Goal: Information Seeking & Learning: Find specific fact

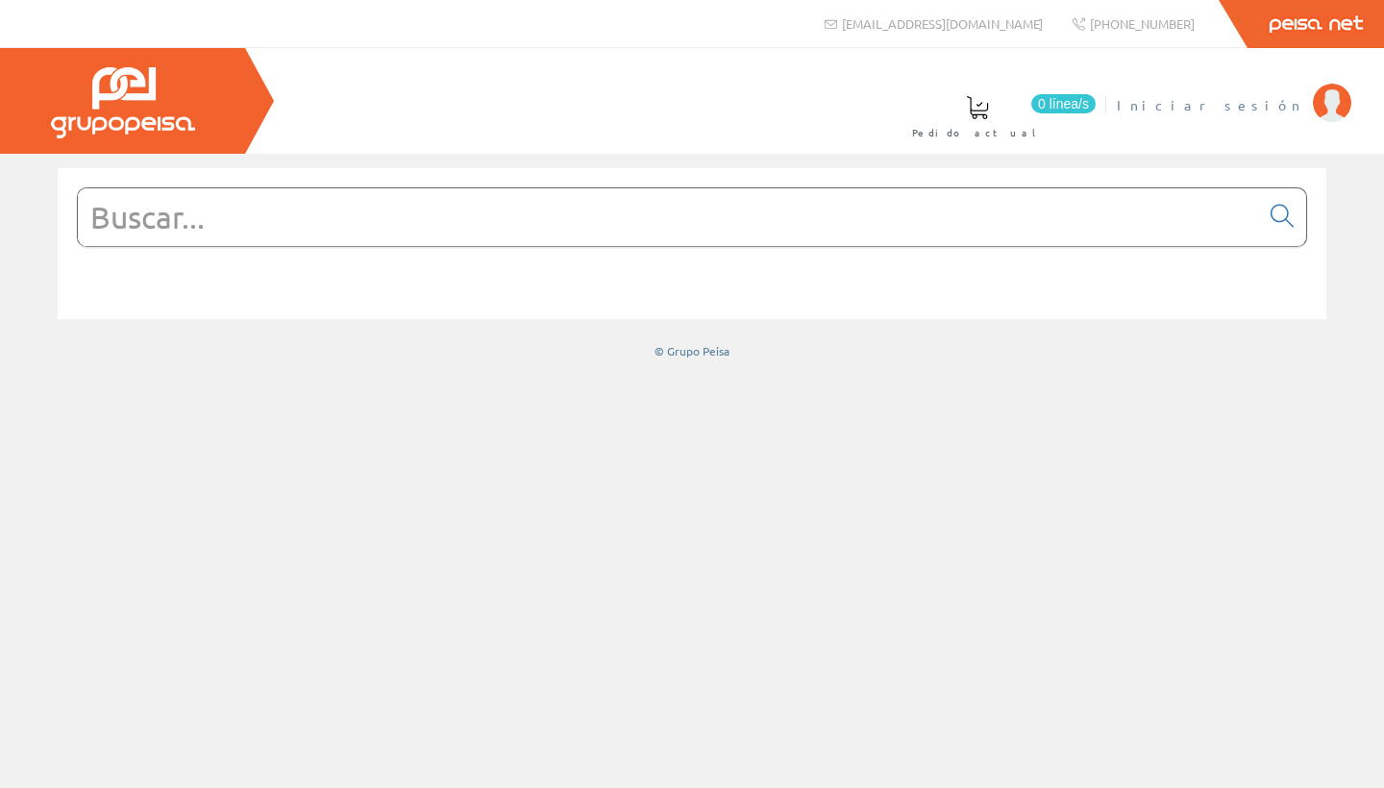
click at [1284, 108] on span "Iniciar sesión" at bounding box center [1210, 104] width 186 height 19
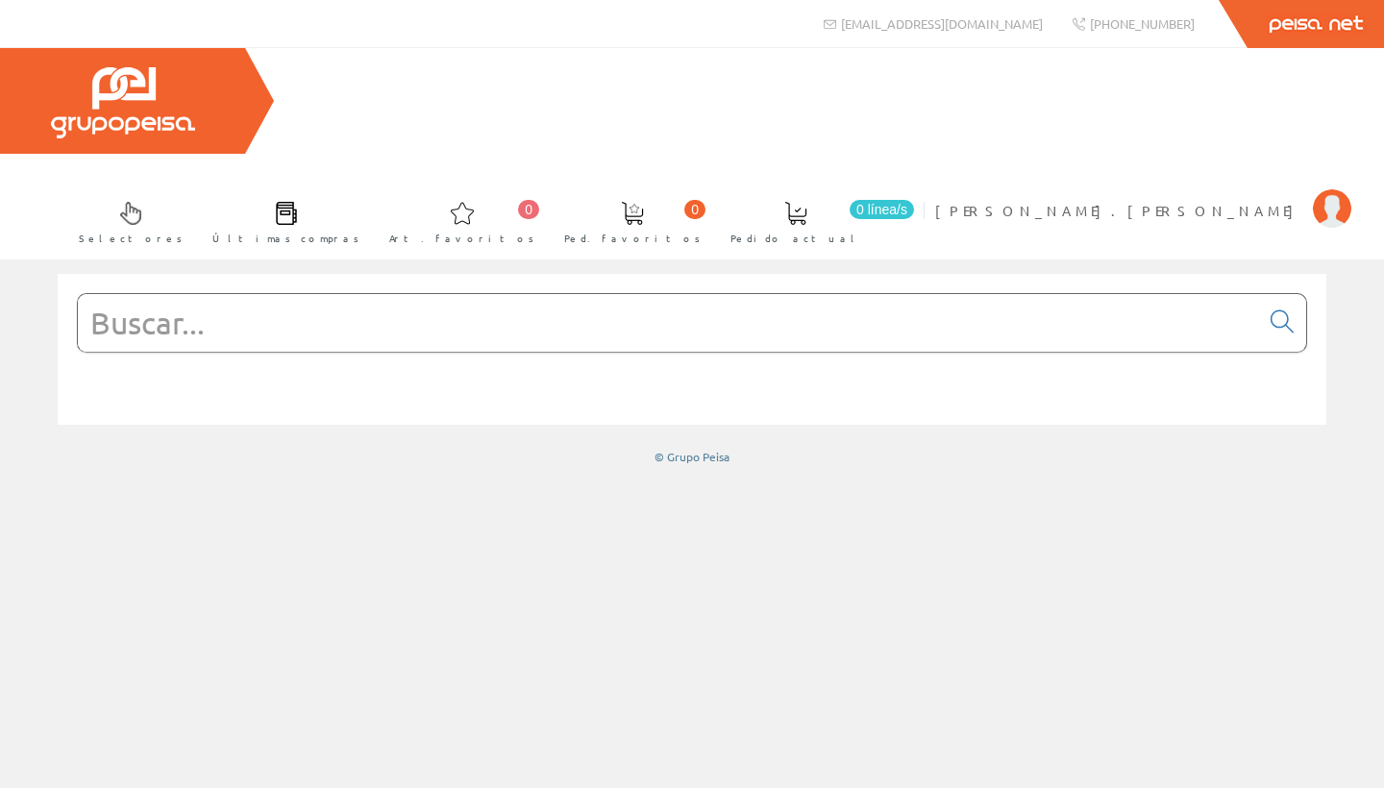
click at [931, 294] on input "text" at bounding box center [668, 323] width 1181 height 58
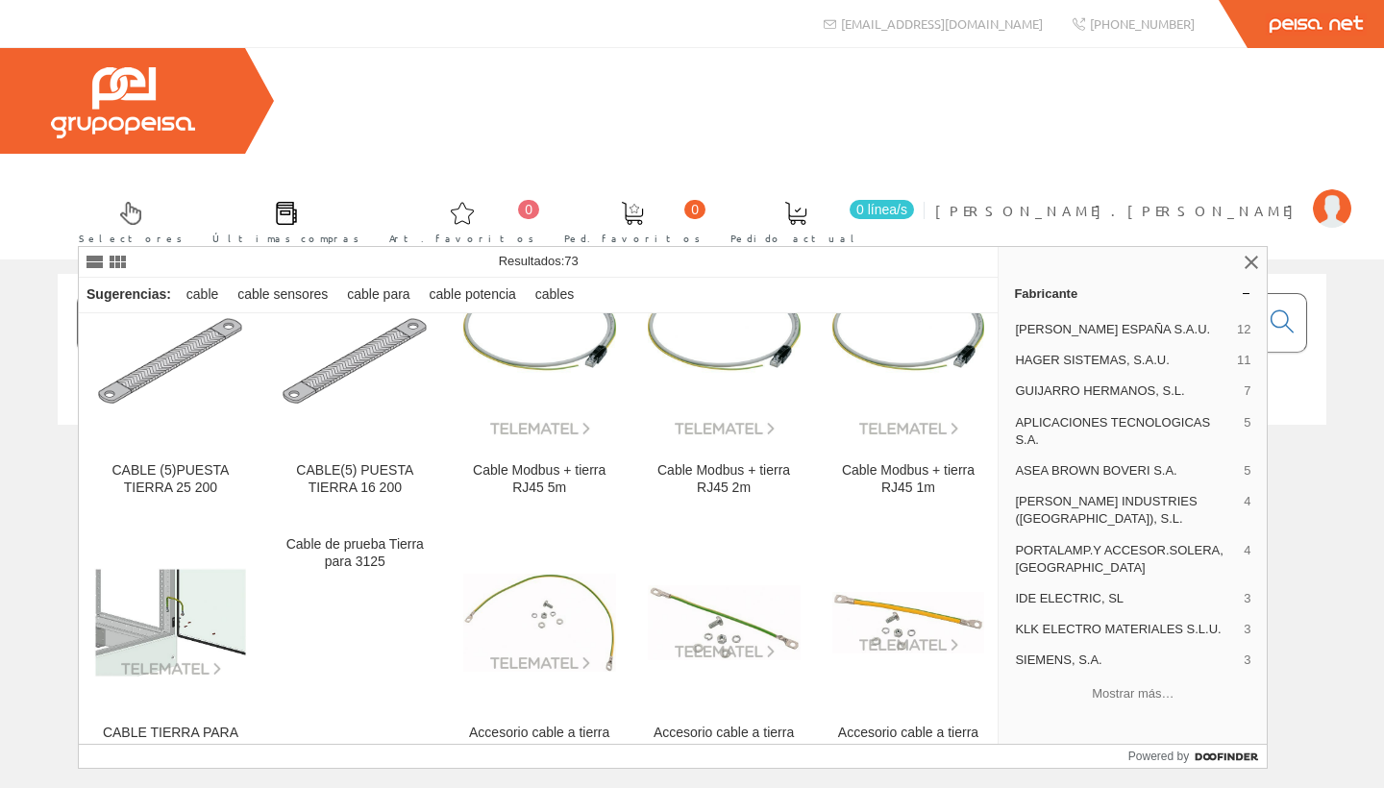
scroll to position [329, 0]
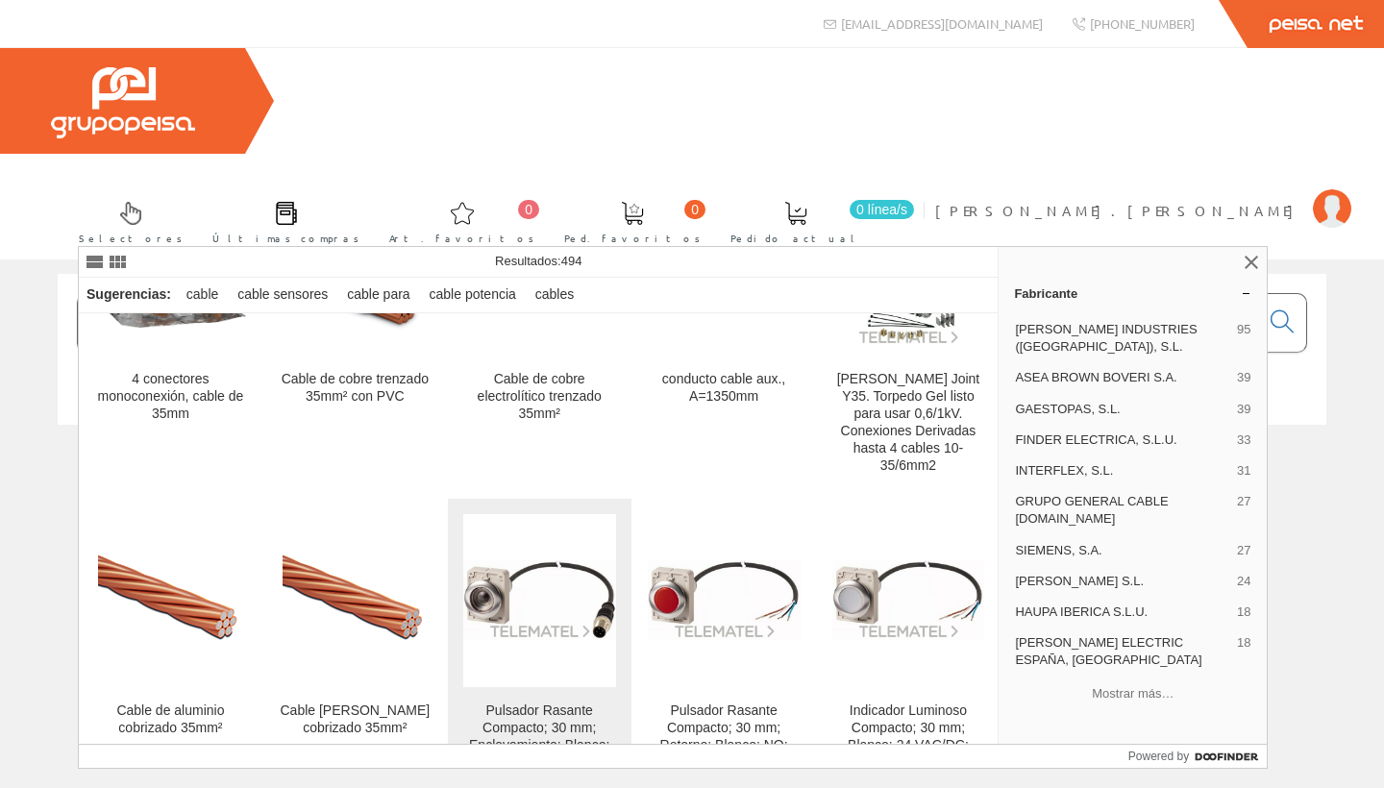
scroll to position [428, 0]
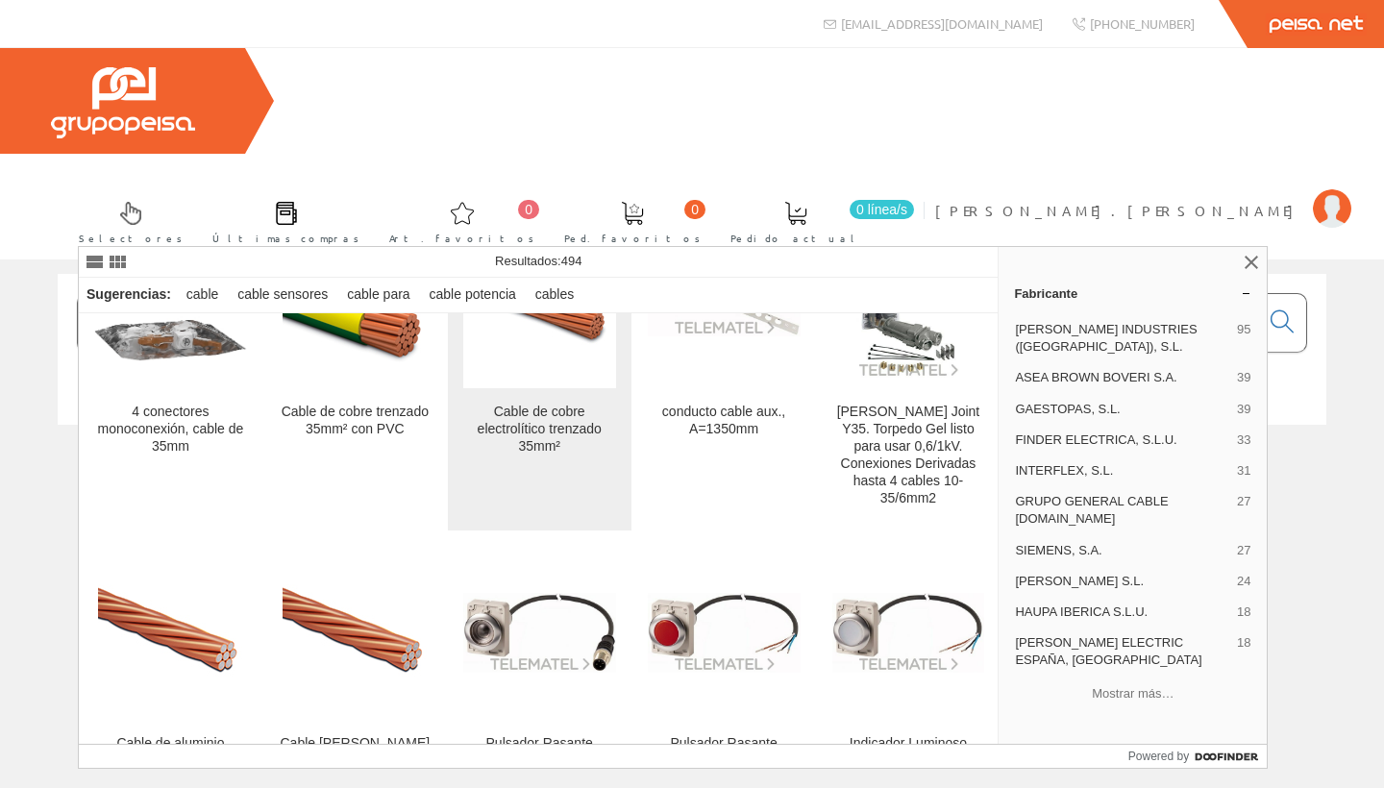
type input "CABLE 35MM CO"
click at [545, 417] on div "Cable de cobre electrolítico trenzado 35mm²" at bounding box center [539, 430] width 153 height 52
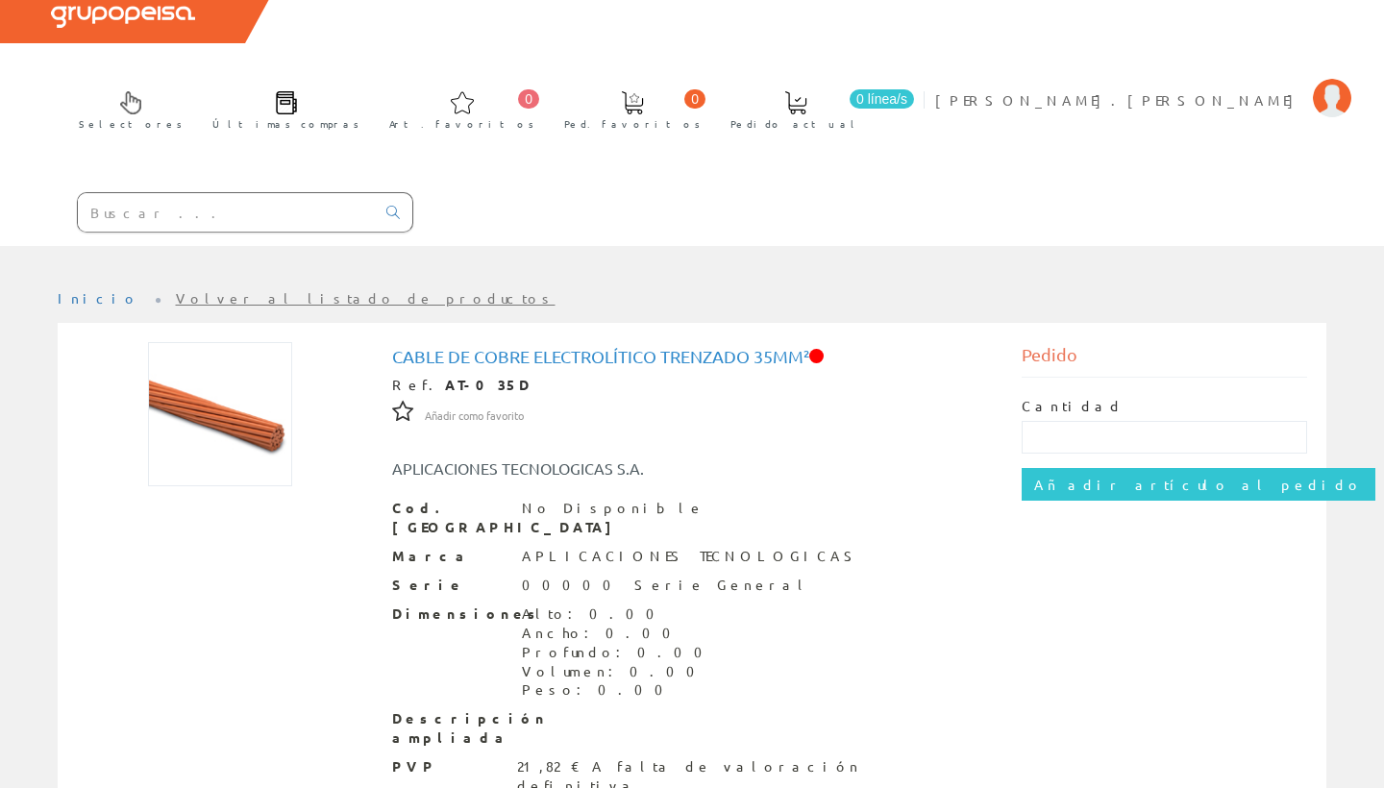
scroll to position [114, 0]
